Goal: Check status

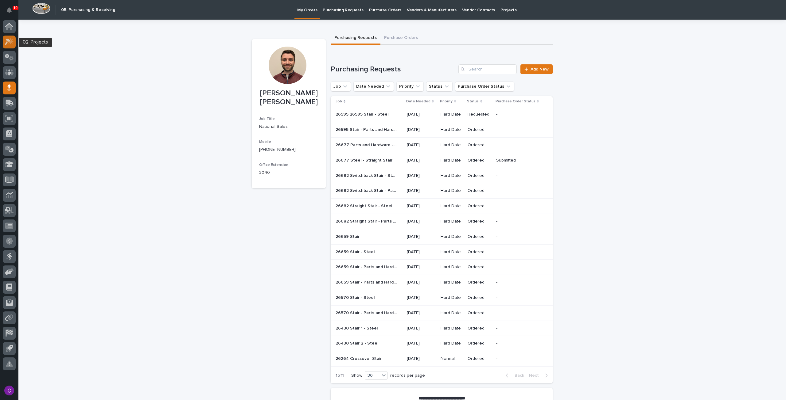
click at [10, 41] on icon at bounding box center [10, 41] width 5 height 6
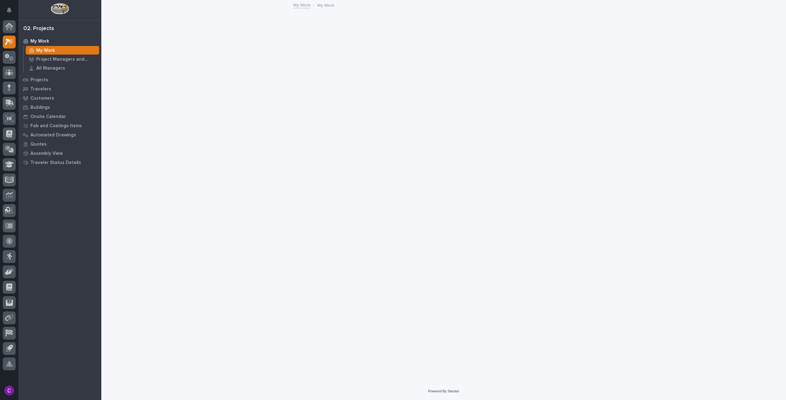
click at [9, 56] on icon at bounding box center [9, 57] width 9 height 7
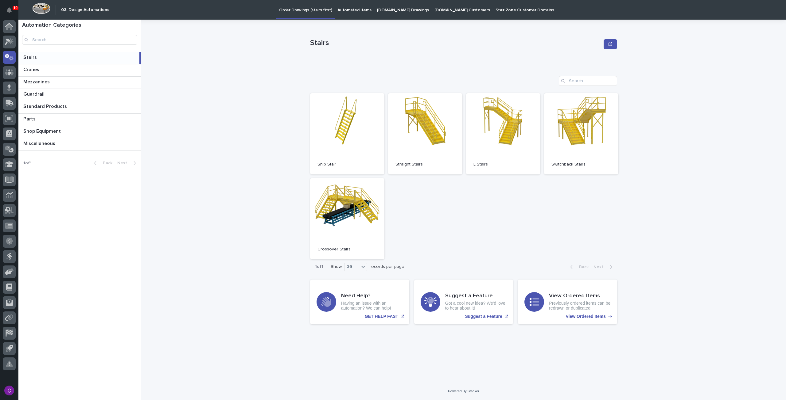
click at [404, 9] on p "[DOMAIN_NAME] Drawings" at bounding box center [403, 6] width 52 height 13
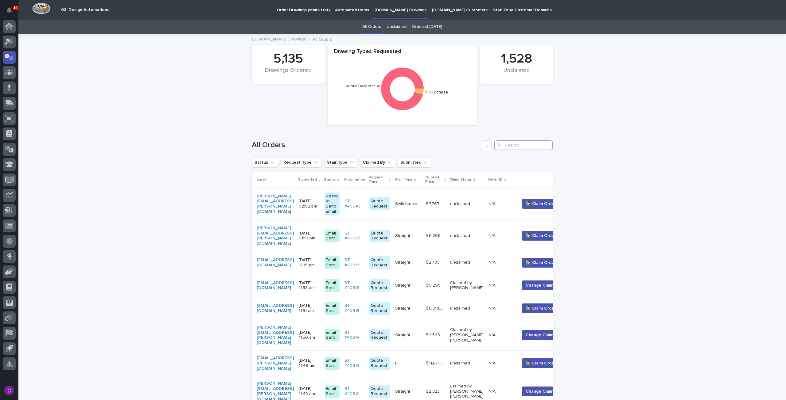
click at [528, 146] on input "Search" at bounding box center [523, 146] width 58 height 10
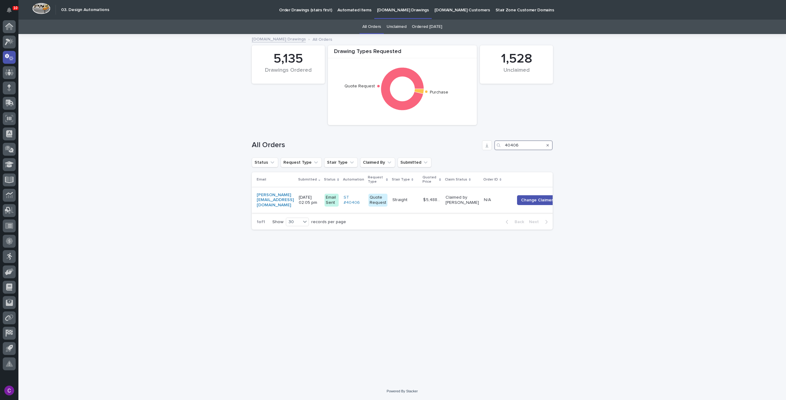
type input "40406"
click at [509, 195] on td "N/A N/A" at bounding box center [496, 200] width 31 height 25
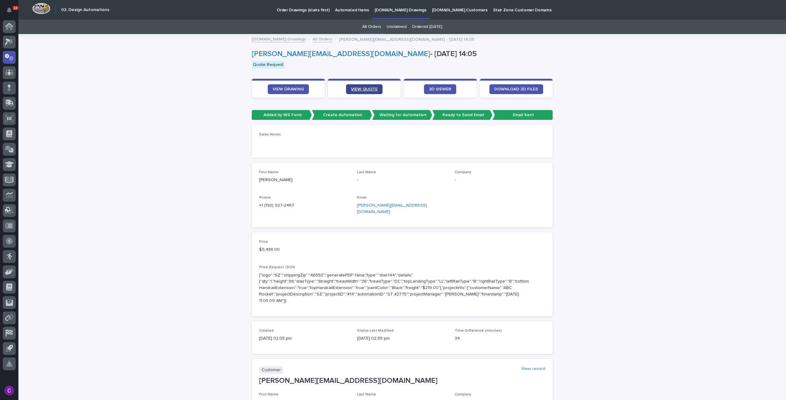
click at [360, 91] on link "VIEW QUOTE" at bounding box center [364, 89] width 37 height 10
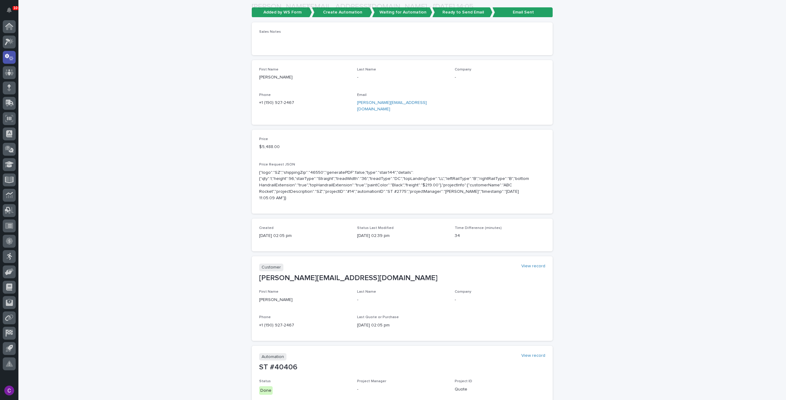
scroll to position [123, 0]
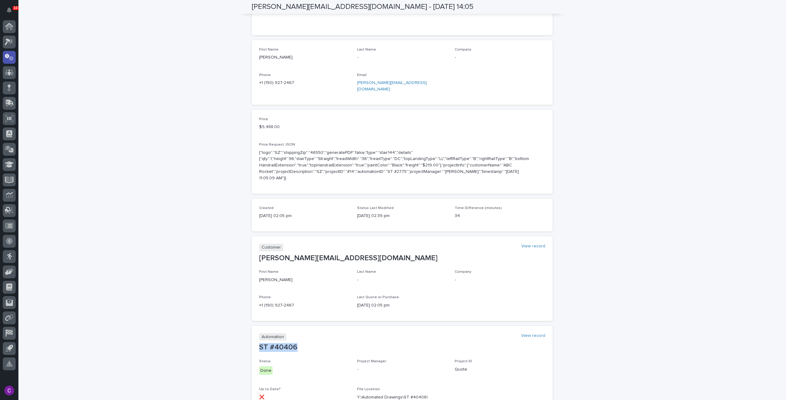
drag, startPoint x: 292, startPoint y: 334, endPoint x: 249, endPoint y: 333, distance: 43.0
click at [252, 333] on section "Automation View record ST #40406 Status Done Project Manager - Project ID Quote…" at bounding box center [402, 393] width 301 height 135
copy p "ST #40406"
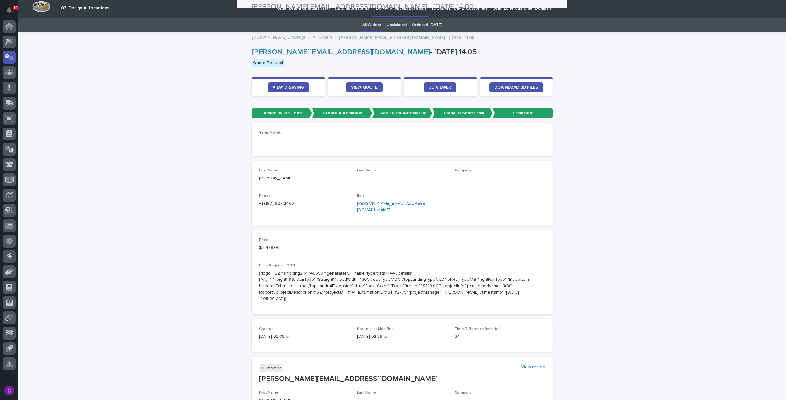
scroll to position [0, 0]
